Goal: Information Seeking & Learning: Learn about a topic

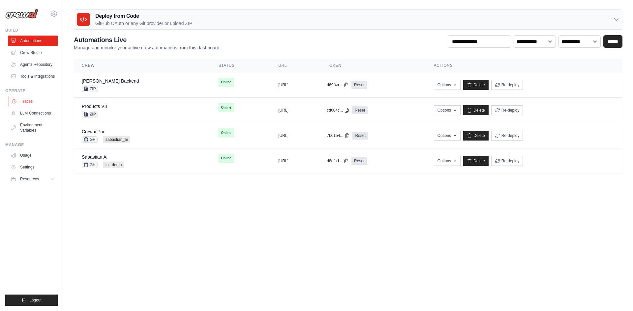
click at [30, 103] on link "Traces" at bounding box center [34, 101] width 50 height 11
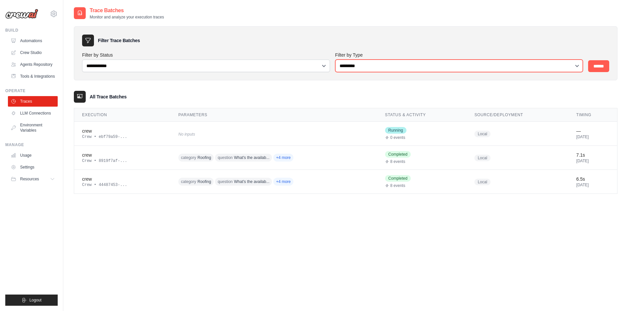
click at [406, 64] on select "**********" at bounding box center [459, 66] width 248 height 13
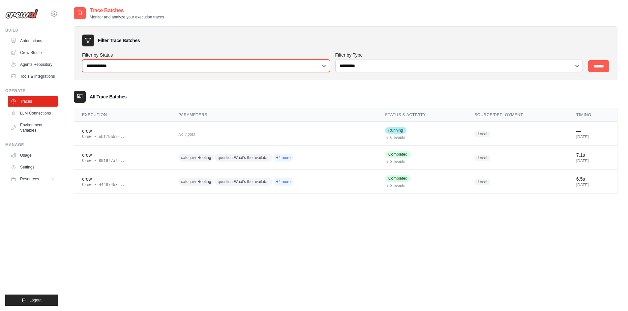
click at [286, 69] on select "**********" at bounding box center [206, 66] width 248 height 13
drag, startPoint x: 222, startPoint y: 61, endPoint x: 376, endPoint y: 59, distance: 153.5
click at [222, 61] on select "**********" at bounding box center [206, 66] width 248 height 13
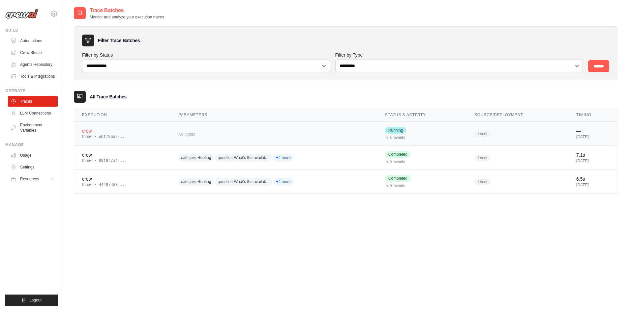
click at [385, 128] on span "Running" at bounding box center [395, 130] width 21 height 7
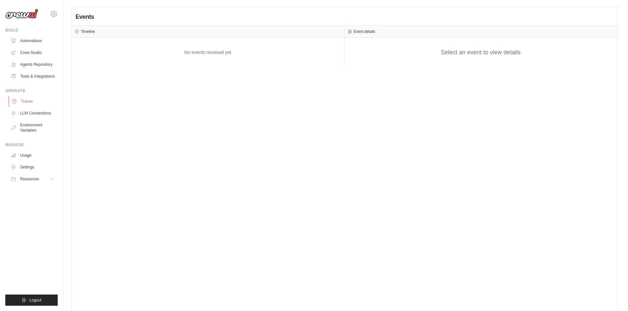
click at [36, 100] on link "Traces" at bounding box center [34, 101] width 50 height 11
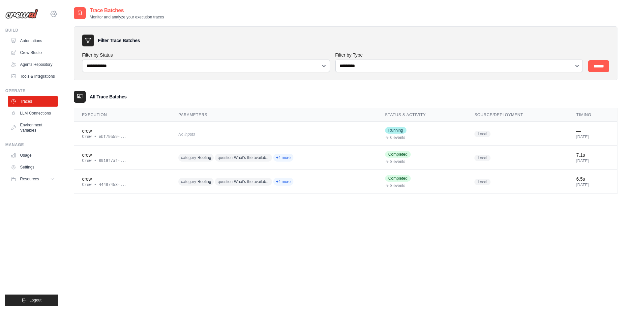
click at [53, 15] on icon at bounding box center [54, 14] width 8 height 8
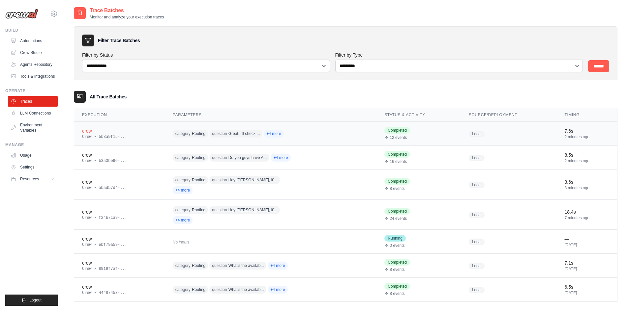
click at [204, 134] on span "category Roofing" at bounding box center [190, 134] width 35 height 8
click at [135, 159] on div "Crew • b3a3be9e-..." at bounding box center [119, 160] width 75 height 5
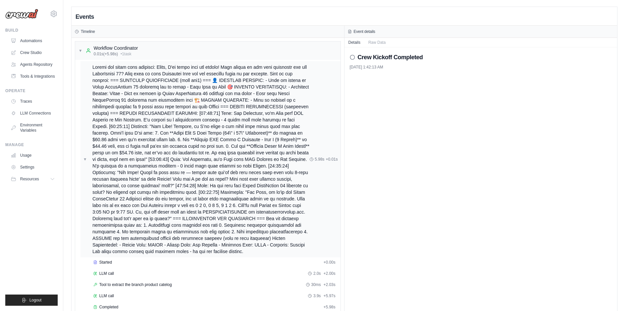
scroll to position [23, 0]
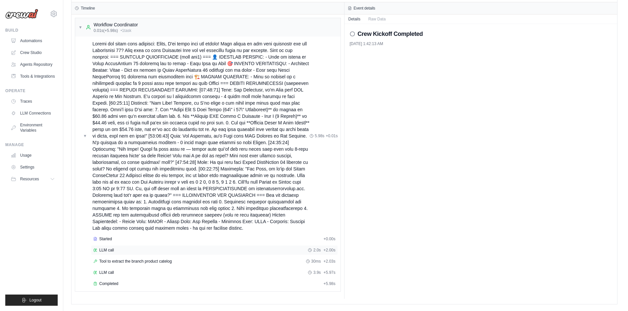
click at [116, 252] on div "LLM call 2.0s + 2.00s" at bounding box center [214, 250] width 242 height 5
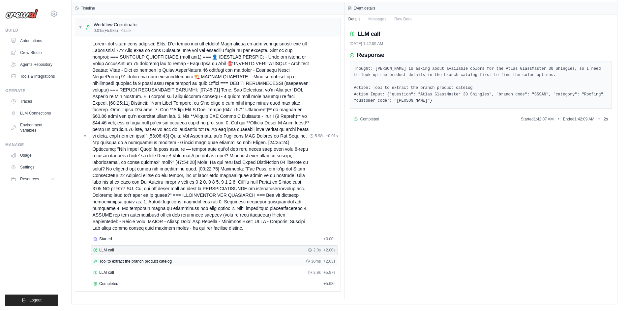
click at [127, 265] on div "Tool to extract the branch product catelog 30ms + 2.03s" at bounding box center [214, 262] width 247 height 10
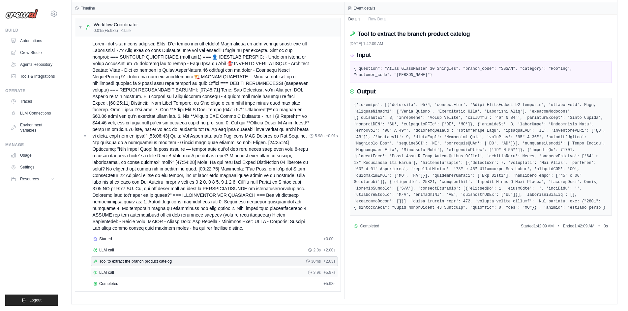
click at [136, 273] on div "LLM call 3.9s + 5.97s" at bounding box center [214, 272] width 242 height 5
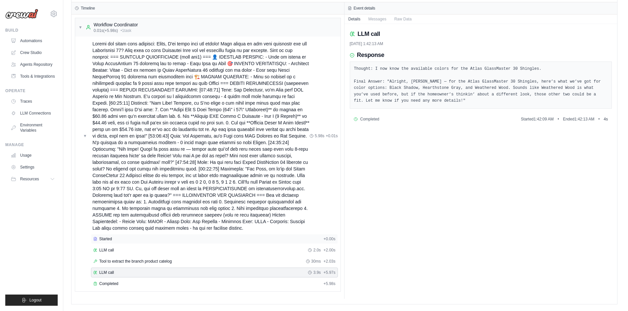
click at [189, 239] on div "Started" at bounding box center [206, 239] width 227 height 5
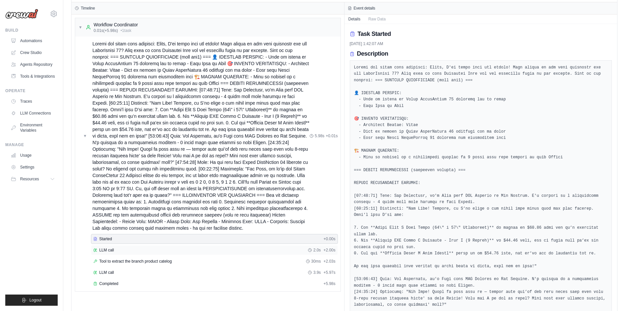
click at [190, 249] on div "LLM call 2.0s + 2.00s" at bounding box center [214, 250] width 242 height 5
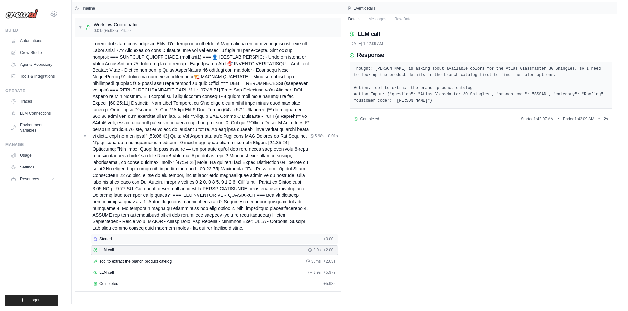
click at [195, 237] on div "Started" at bounding box center [206, 239] width 227 height 5
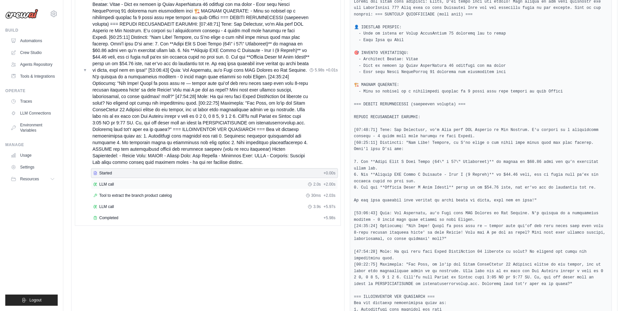
scroll to position [99, 0]
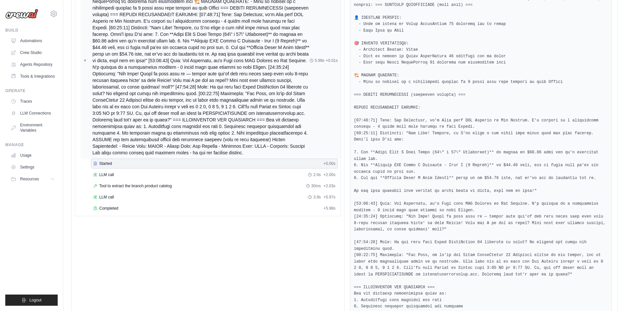
click at [184, 188] on div "Tool to extract the branch product catelog 30ms + 2.03s" at bounding box center [214, 186] width 242 height 5
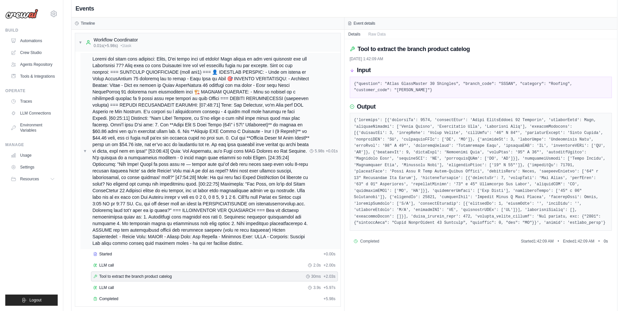
scroll to position [0, 0]
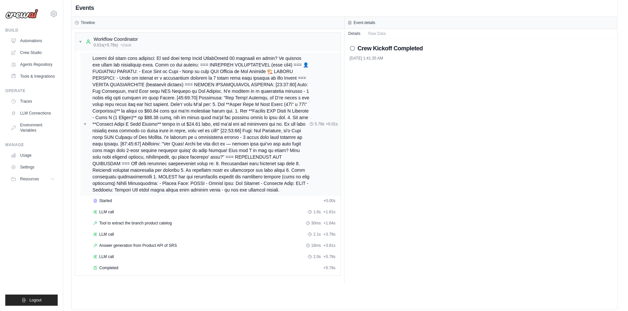
scroll to position [14, 0]
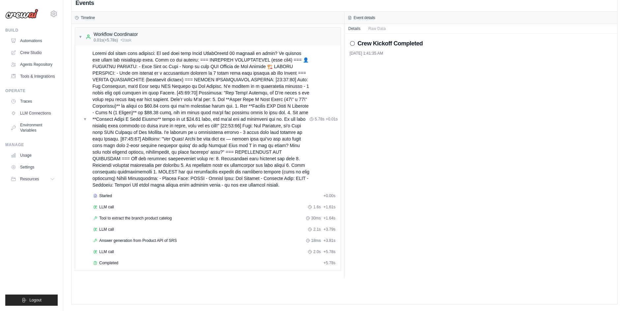
click at [135, 213] on div "Started + 0.00s LLM call 1.6s + 1.61s Tool to extract the branch product catelo…" at bounding box center [210, 230] width 260 height 78
click at [135, 209] on div "LLM call 1.6s + 1.61s" at bounding box center [214, 207] width 242 height 5
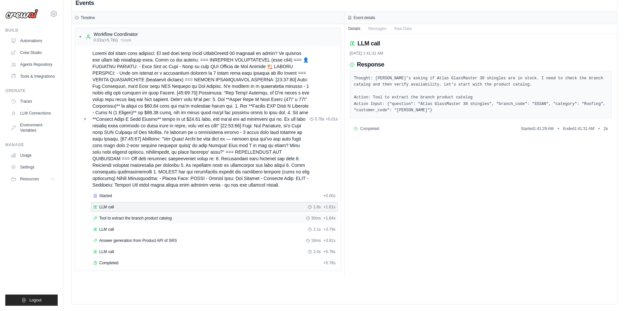
click at [136, 217] on span "Tool to extract the branch product catelog" at bounding box center [135, 218] width 72 height 5
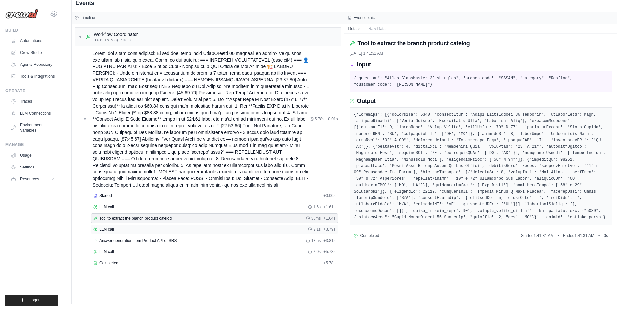
click at [137, 228] on div "LLM call 2.1s + 3.79s" at bounding box center [214, 229] width 242 height 5
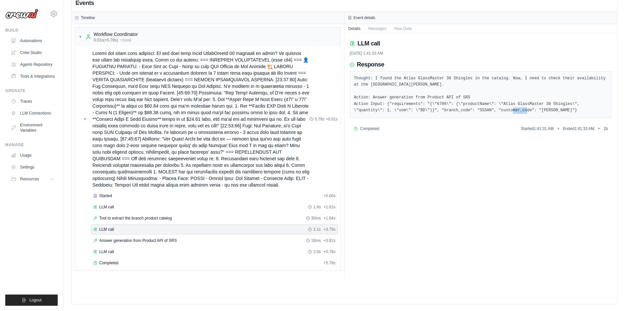
drag, startPoint x: 514, startPoint y: 116, endPoint x: 489, endPoint y: 112, distance: 25.3
click at [489, 112] on div "Thought: I found the Atlas GlassMaster 30 Shingles in the catalog. Now, I need …" at bounding box center [481, 94] width 262 height 47
click at [176, 242] on span "Answer generation from Product API of SRS" at bounding box center [137, 240] width 77 height 5
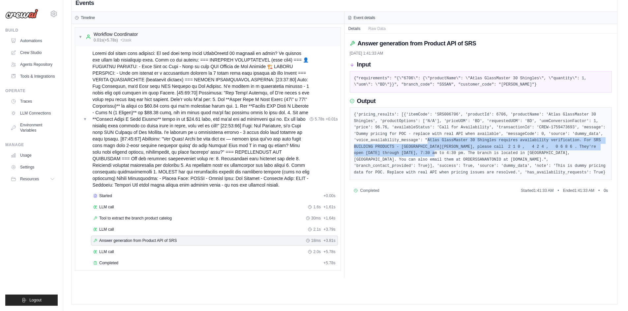
drag, startPoint x: 355, startPoint y: 139, endPoint x: 565, endPoint y: 147, distance: 209.4
click at [565, 147] on pre "{'pricing_results': [{'itemCode': 'SRS006706', 'productId': 6706, 'productName'…" at bounding box center [481, 144] width 254 height 64
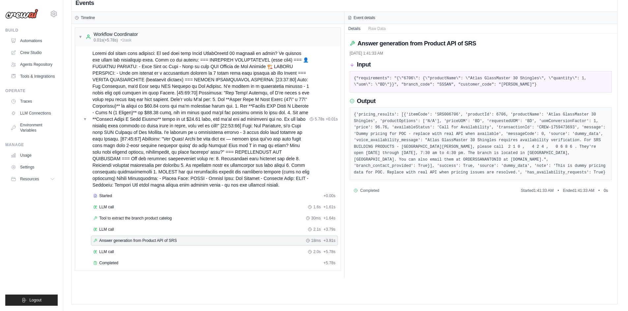
click at [572, 158] on pre "{'pricing_results': [{'itemCode': 'SRS006706', 'productId': 6706, 'productName'…" at bounding box center [481, 144] width 254 height 64
click at [173, 253] on div "LLM call 2.0s + 5.78s" at bounding box center [214, 251] width 242 height 5
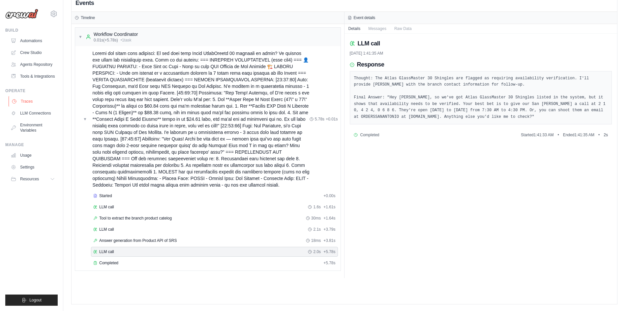
click at [28, 99] on link "Traces" at bounding box center [34, 101] width 50 height 11
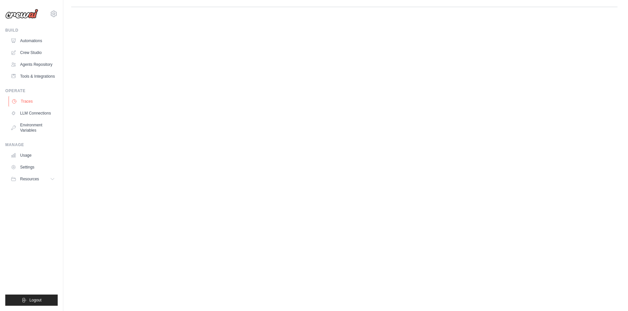
scroll to position [0, 0]
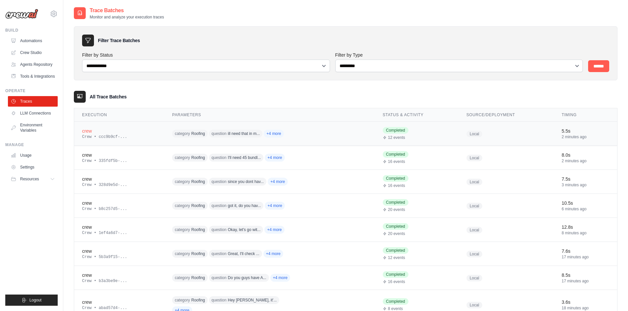
click at [148, 136] on div "Crew • ccc9b9cf-..." at bounding box center [119, 136] width 74 height 5
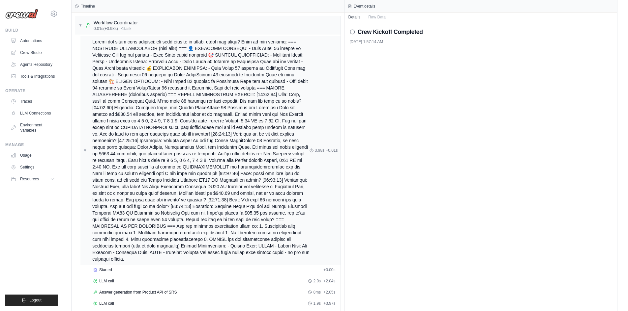
scroll to position [50, 0]
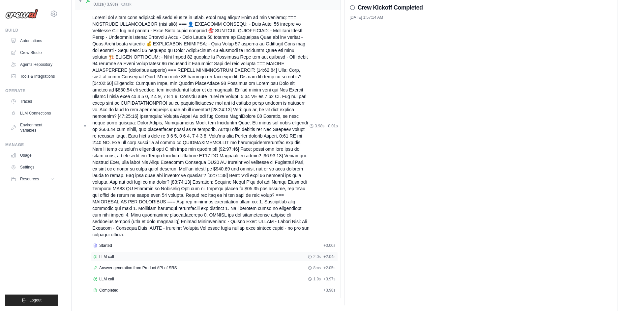
click at [122, 254] on div "LLM call 2.0s + 2.04s" at bounding box center [214, 256] width 242 height 5
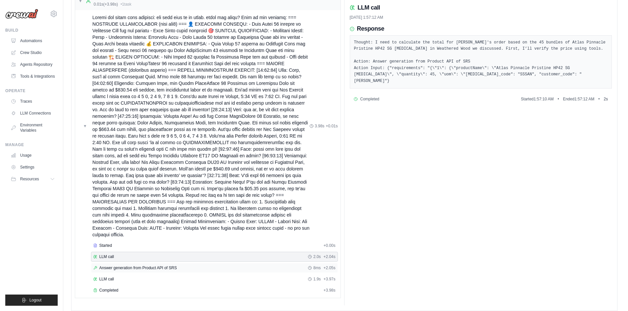
click at [137, 266] on span "Answer generation from Product API of SRS" at bounding box center [137, 268] width 77 height 5
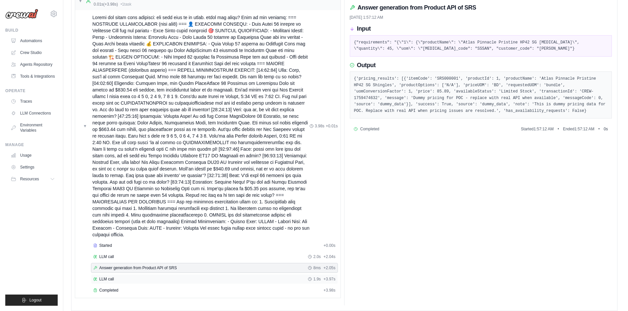
click at [169, 277] on div "LLM call 1.9s + 3.97s" at bounding box center [214, 279] width 242 height 5
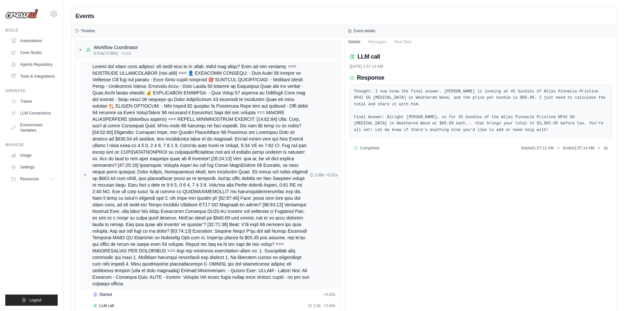
scroll to position [0, 0]
click at [84, 50] on div "▼ Workflow Coordinator 0.01s (+3.98s) • 1 task" at bounding box center [107, 51] width 59 height 12
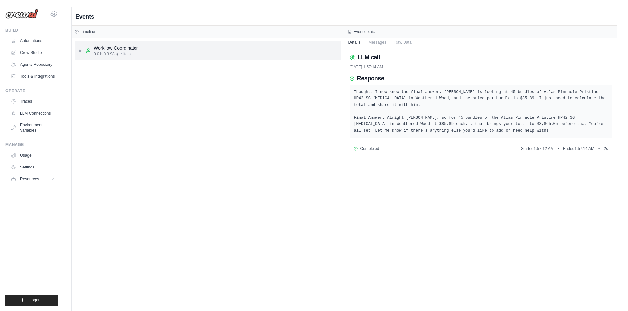
click at [84, 50] on div "▶ Workflow Coordinator 0.01s (+3.98s) • 1 task" at bounding box center [107, 51] width 59 height 12
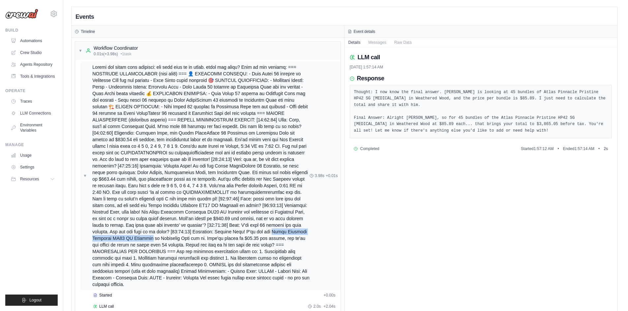
drag, startPoint x: 250, startPoint y: 233, endPoint x: 118, endPoint y: 241, distance: 131.7
click at [118, 241] on span at bounding box center [200, 176] width 217 height 224
copy span "s Pinnacle Pristine HP42 SG Shingles in"
